Goal: Task Accomplishment & Management: Manage account settings

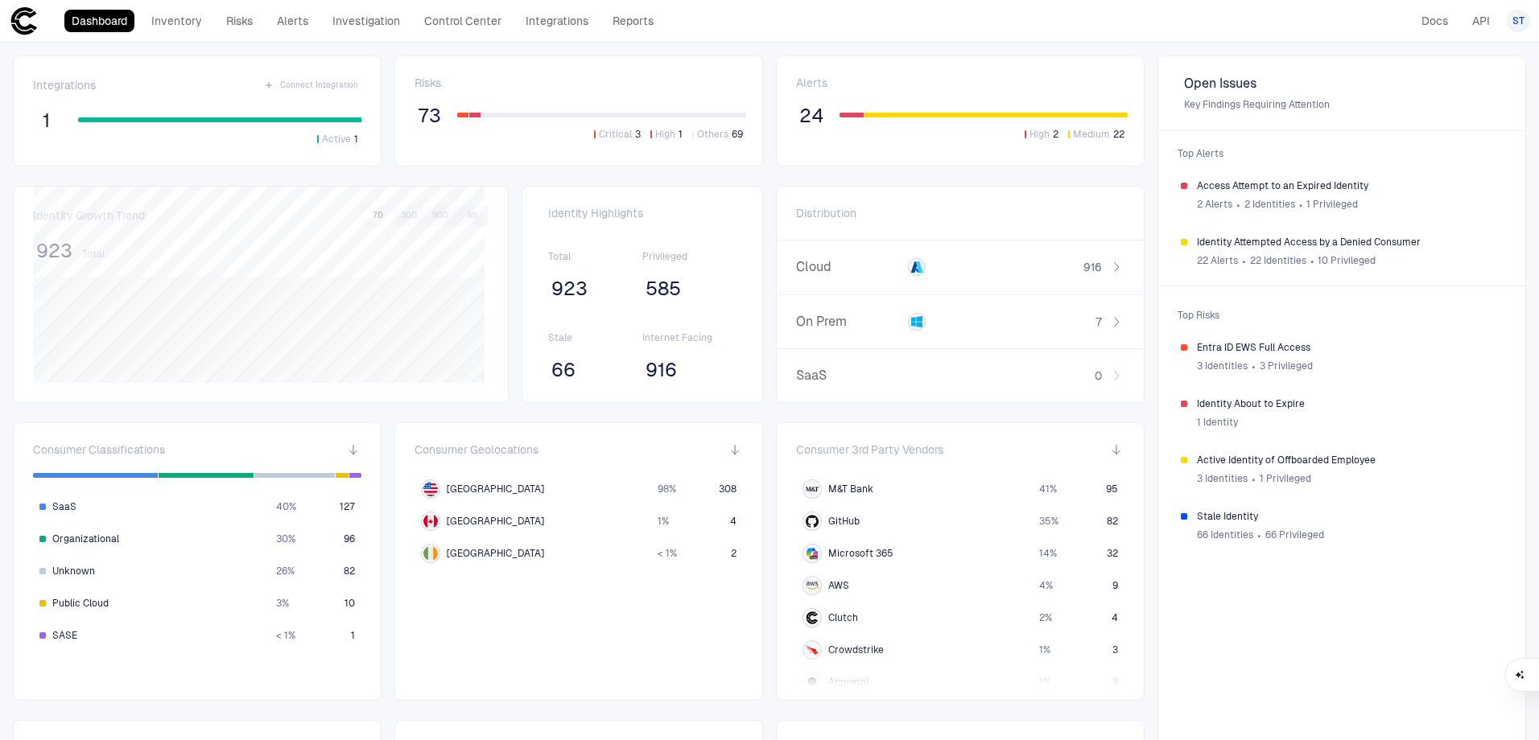
click at [1521, 21] on span "ST" at bounding box center [1518, 20] width 12 height 13
click at [1476, 101] on li "Admin Settings" at bounding box center [1445, 103] width 146 height 26
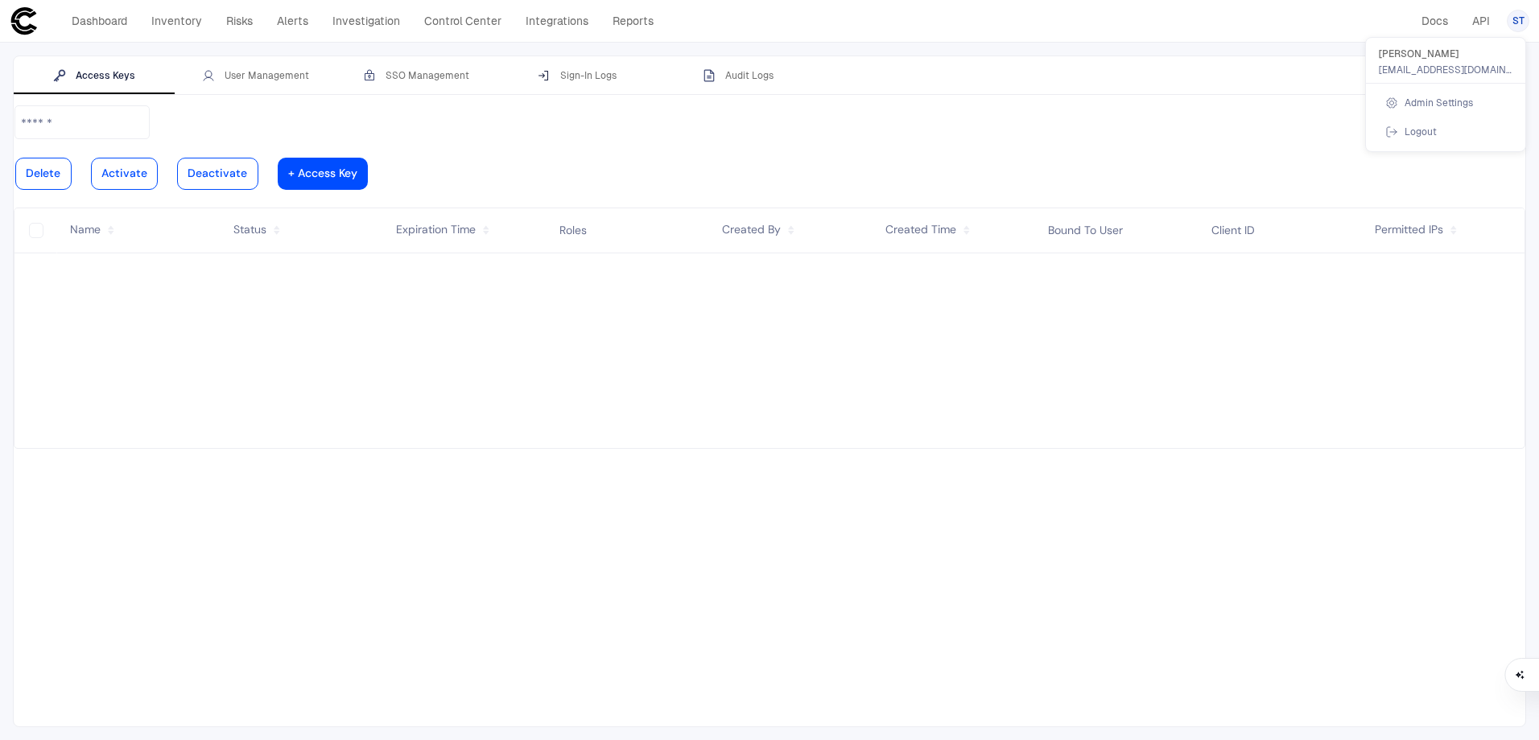
click at [251, 76] on div at bounding box center [769, 370] width 1539 height 740
click at [254, 71] on div "User Management" at bounding box center [255, 75] width 107 height 13
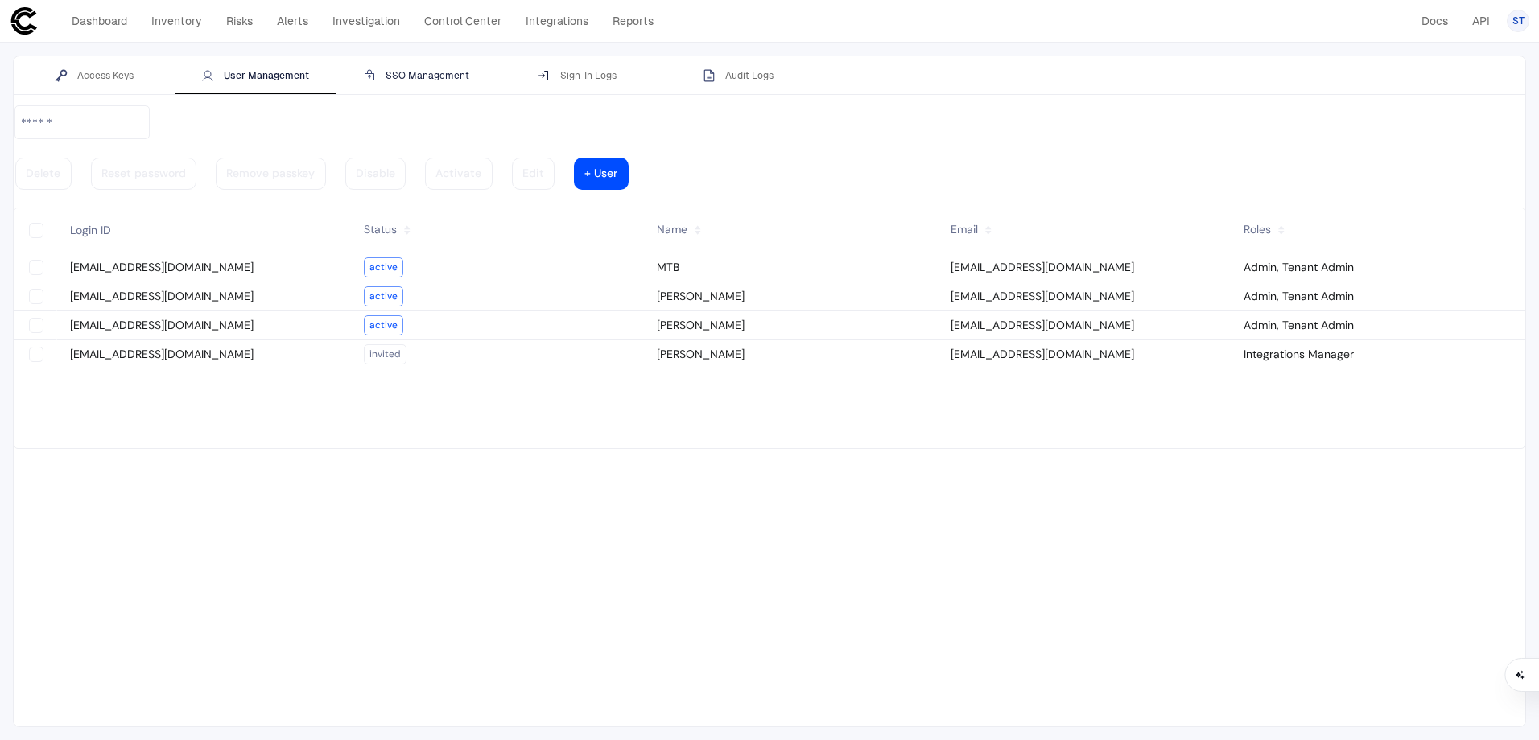
click at [451, 76] on div "SSO Management" at bounding box center [416, 75] width 106 height 13
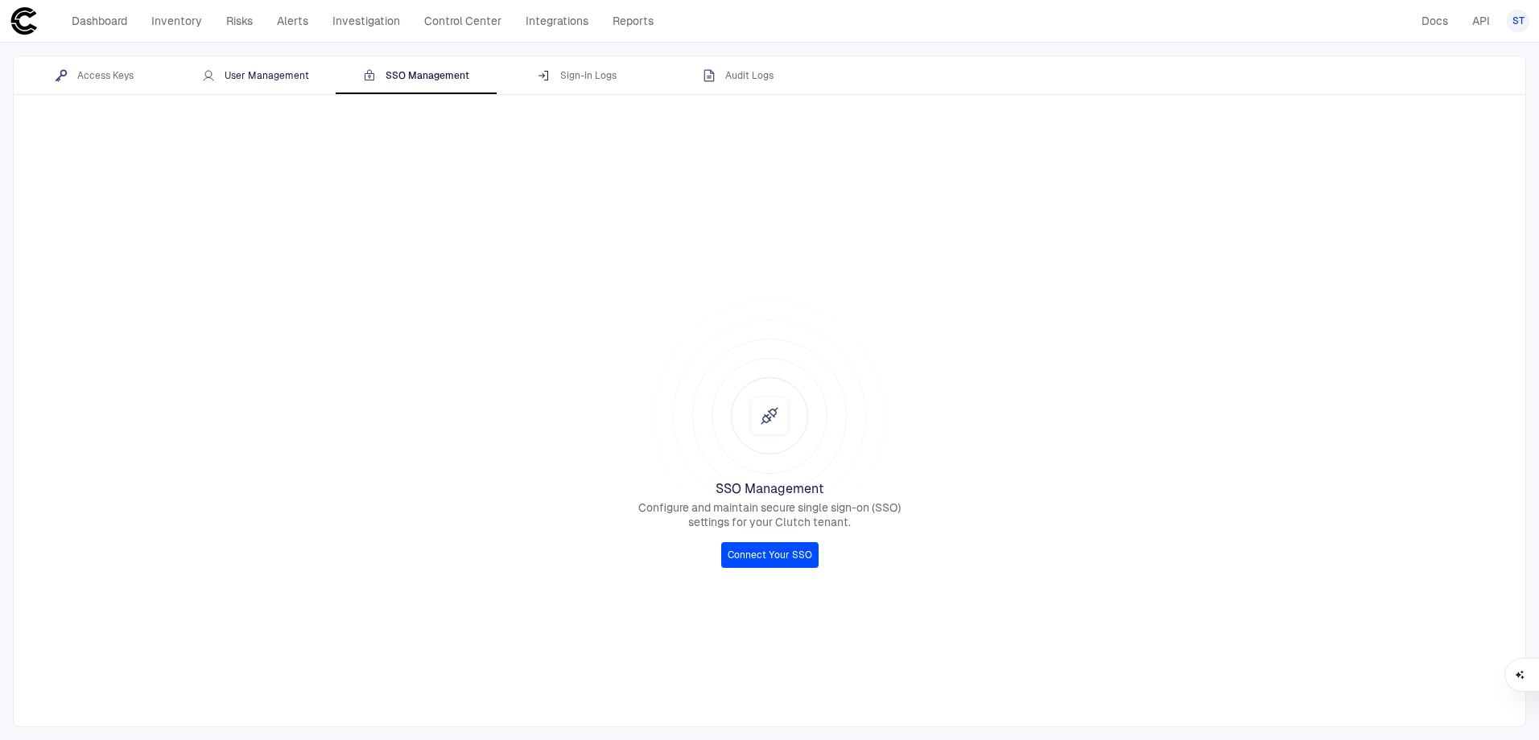
click at [249, 83] on button "User Management" at bounding box center [255, 75] width 161 height 39
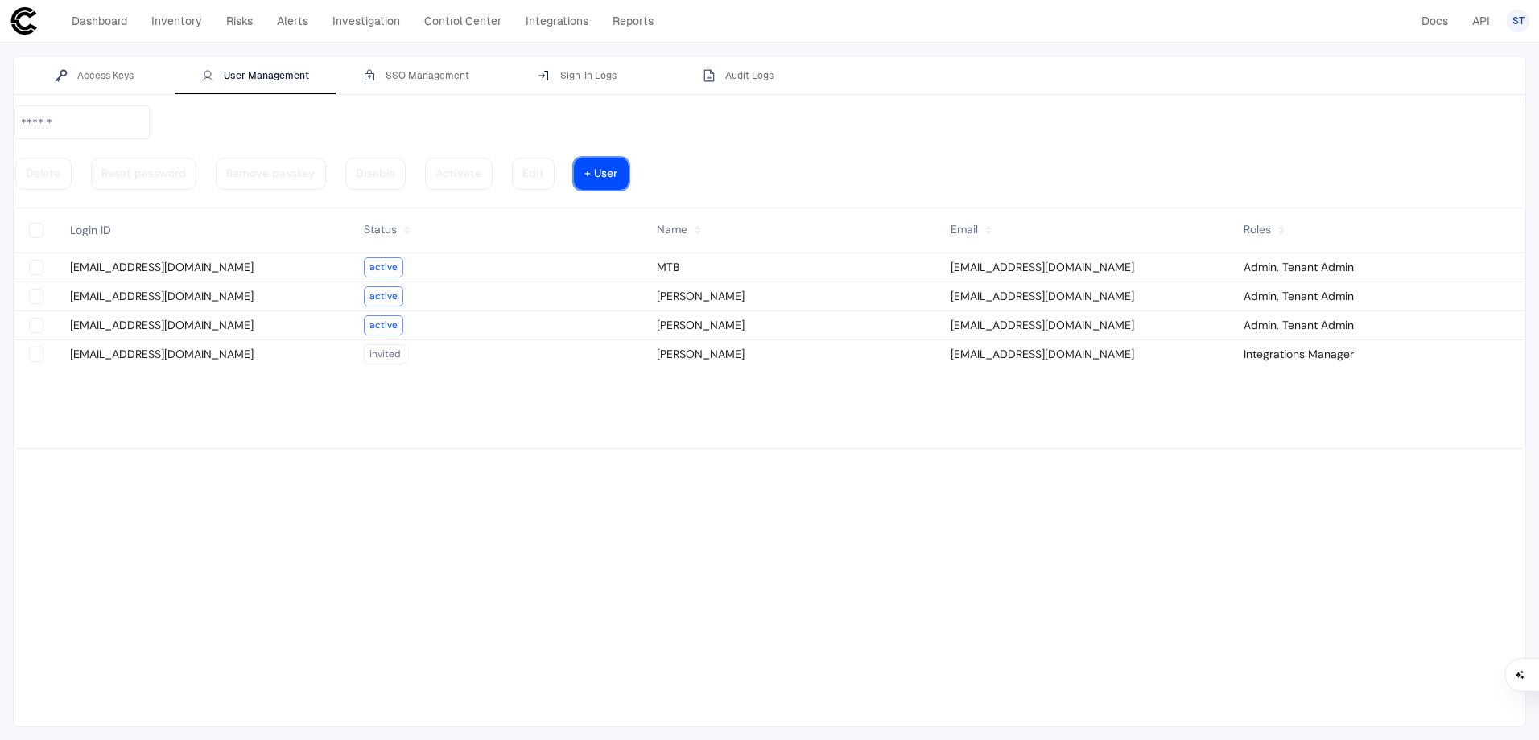
click at [617, 170] on div at bounding box center [600, 174] width 33 height 8
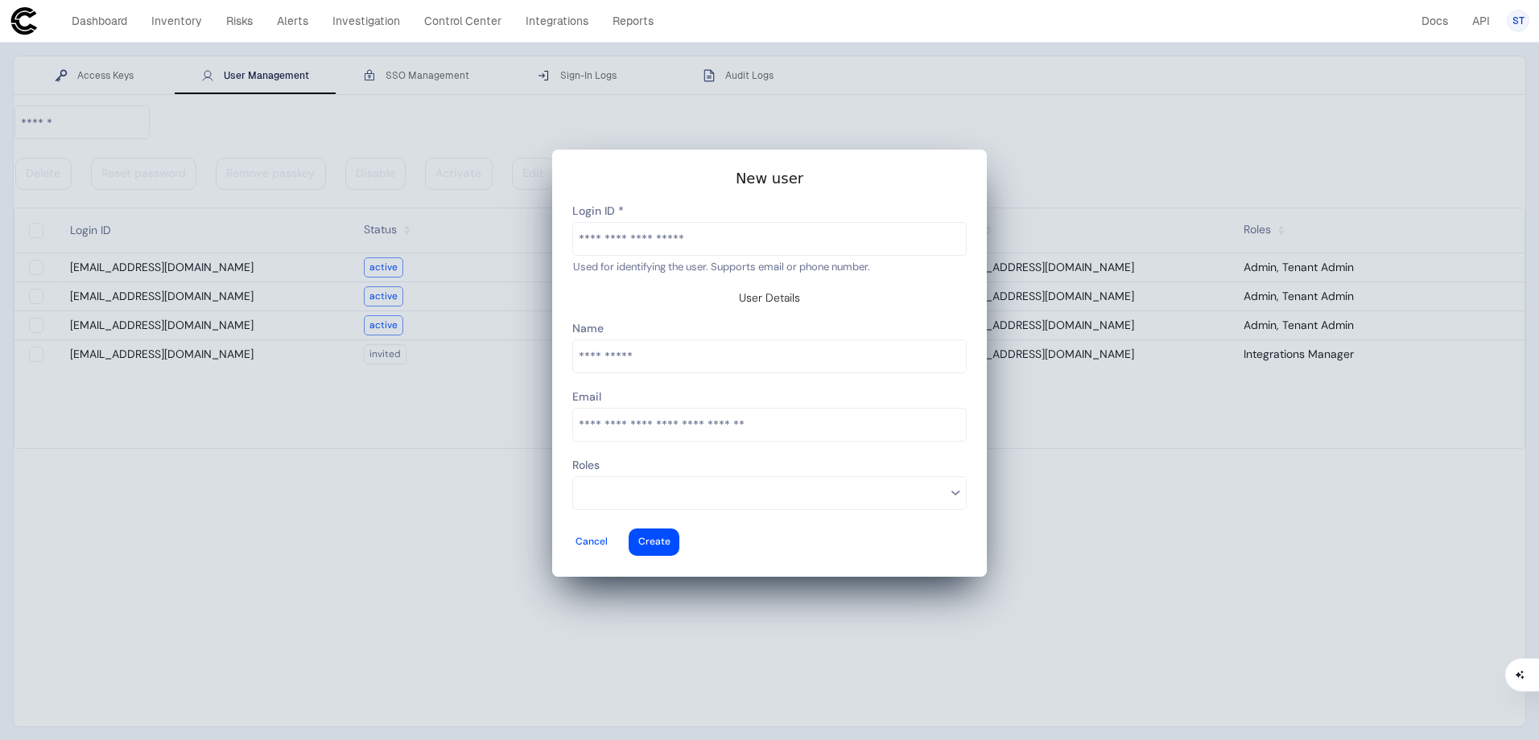
click at [701, 252] on input "text" at bounding box center [769, 239] width 393 height 32
drag, startPoint x: 707, startPoint y: 252, endPoint x: 411, endPoint y: 253, distance: 296.1
click at [411, 253] on vaadin-dialog-overlay at bounding box center [769, 370] width 1513 height 715
type input "**********"
type vaadin-text-field "[EMAIL_ADDRESS][DOMAIN_NAME]"
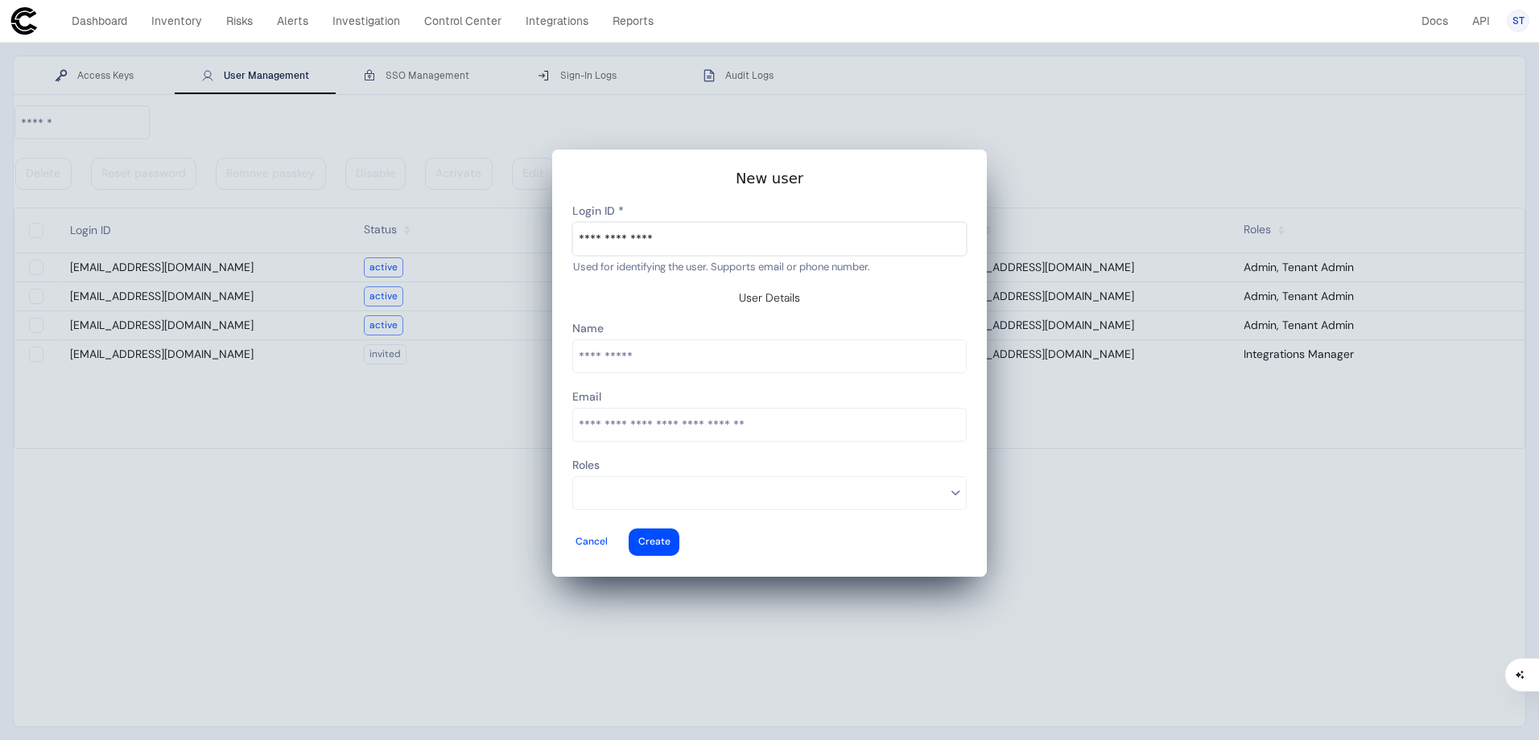
type descope-text-field "[EMAIL_ADDRESS][DOMAIN_NAME]"
click at [628, 423] on input "email" at bounding box center [769, 425] width 393 height 32
type input "**********"
type vaadin-email-field "[EMAIL_ADDRESS][DOMAIN_NAME]"
type descope-email-field "[EMAIL_ADDRESS][DOMAIN_NAME]"
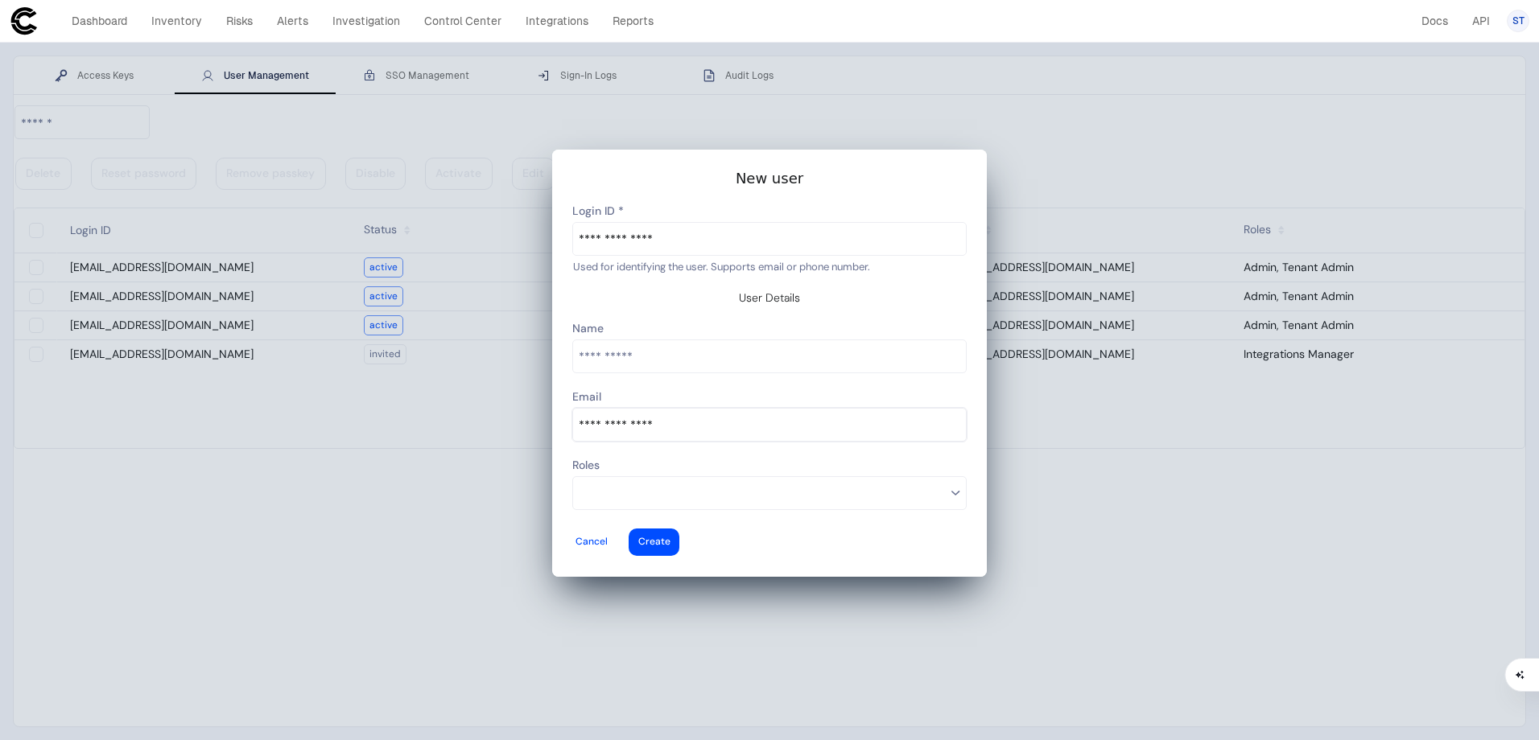
click at [628, 353] on input "text" at bounding box center [769, 356] width 393 height 32
type input "********"
type vaadin-text-field "Marrinna"
type descope-text-field "Marrinna"
click at [723, 483] on input at bounding box center [762, 493] width 367 height 21
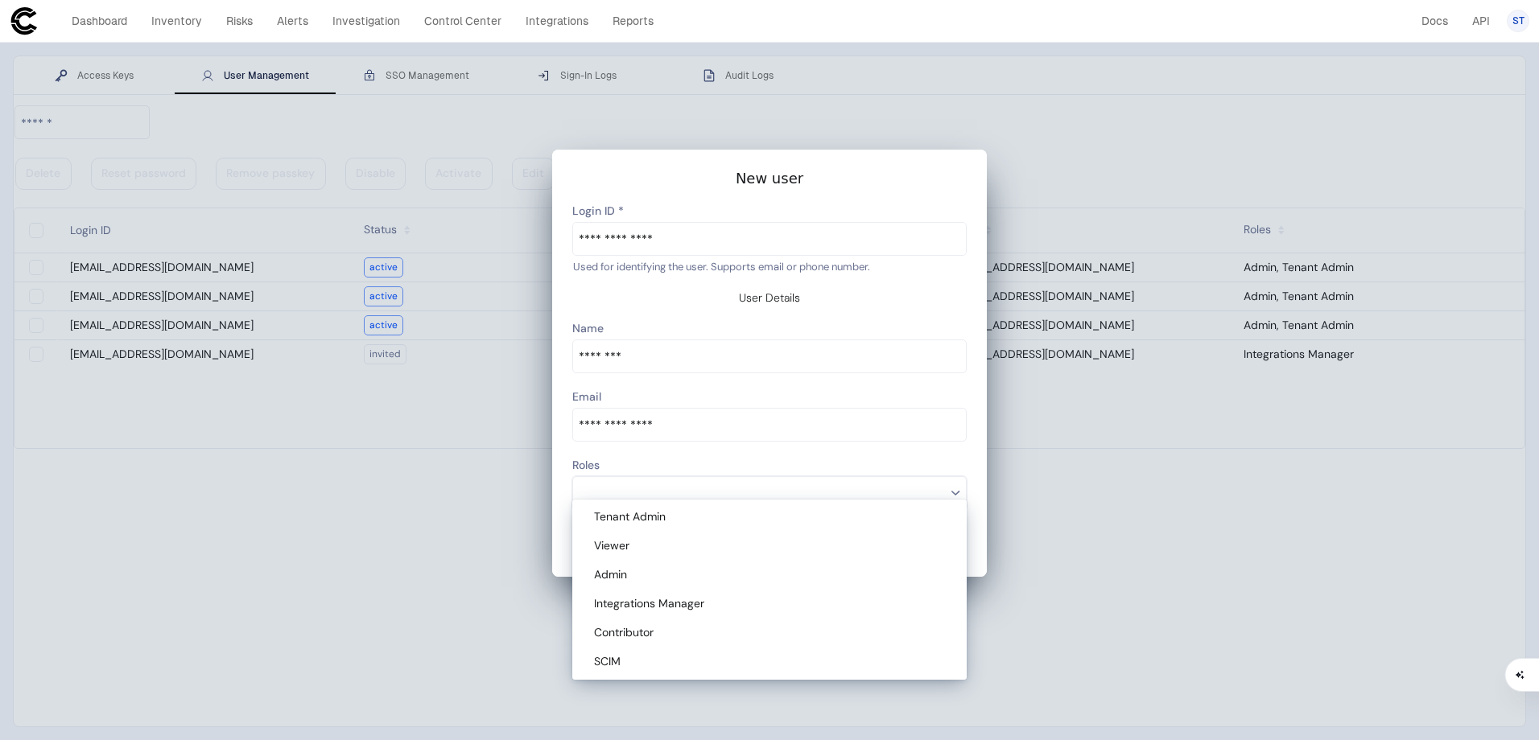
click at [757, 529] on vaadin-multi-select-combo-box-item "Tenant Admin" at bounding box center [769, 517] width 388 height 29
click at [748, 575] on div "Admin" at bounding box center [772, 575] width 356 height 14
click at [616, 512] on span "Tenant Admin" at bounding box center [630, 516] width 72 height 14
type descope-multi-select-combo-box "Admin"
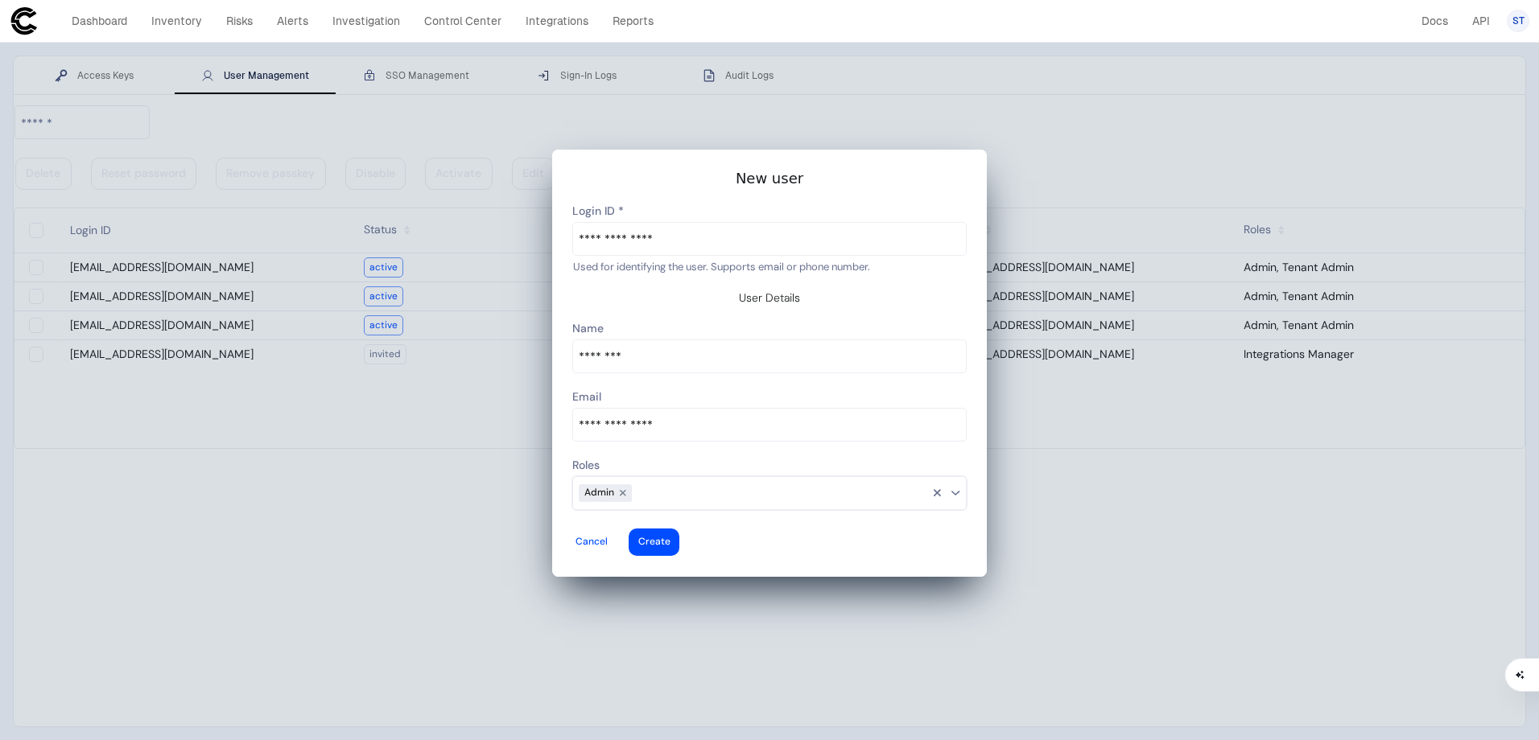
click at [969, 445] on div at bounding box center [769, 363] width 435 height 427
click at [670, 539] on div at bounding box center [654, 542] width 32 height 6
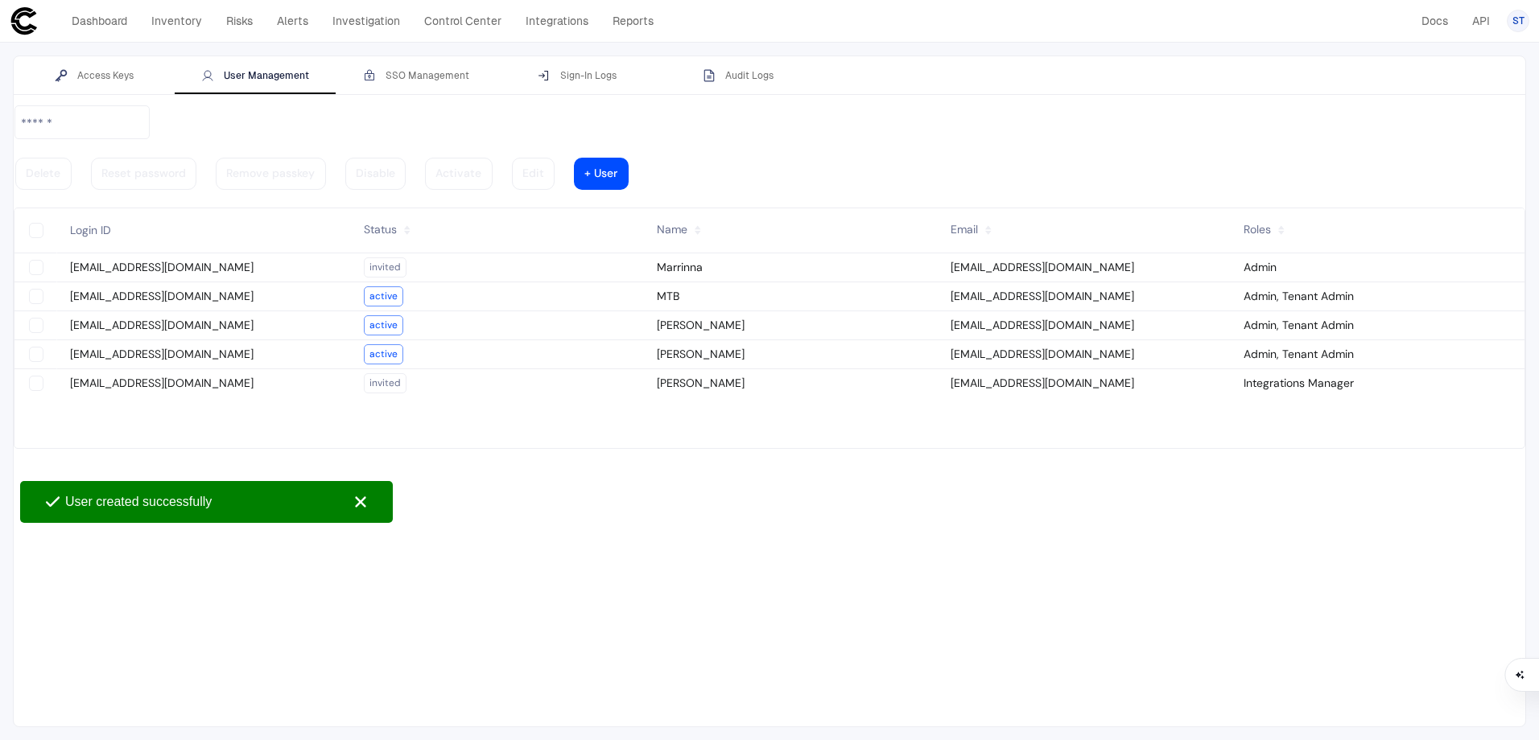
click at [916, 697] on div at bounding box center [769, 416] width 1511 height 622
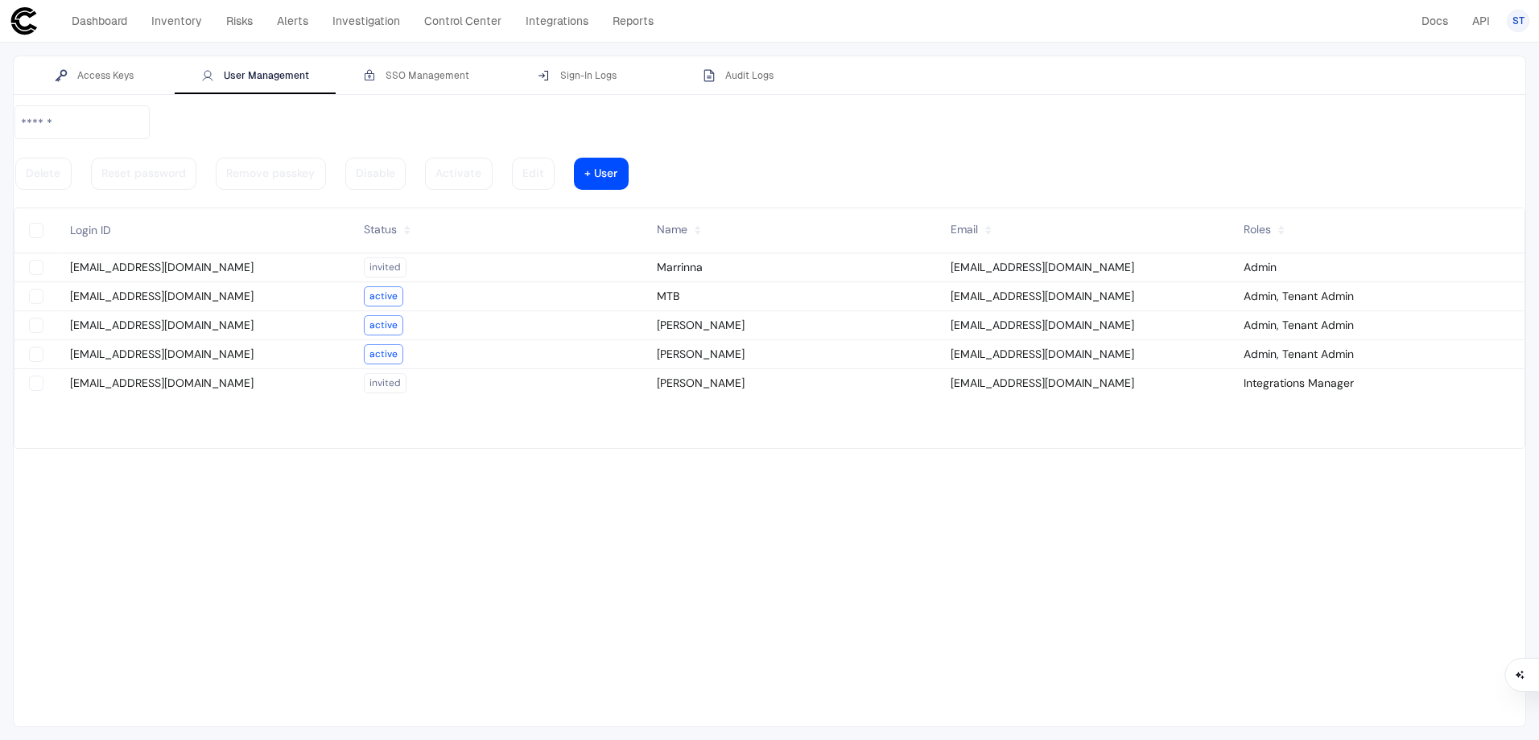
click at [883, 124] on slot "Delete Reset password Remove passkey Disable Activate Edit + User" at bounding box center [769, 148] width 1511 height 87
